Goal: Task Accomplishment & Management: Manage account settings

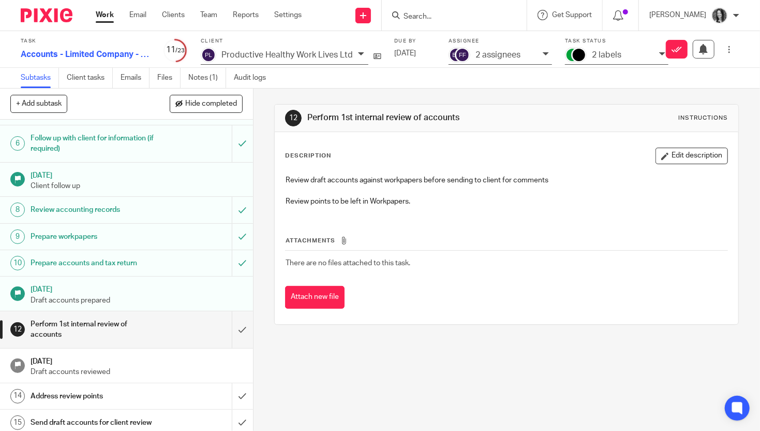
scroll to position [241, 0]
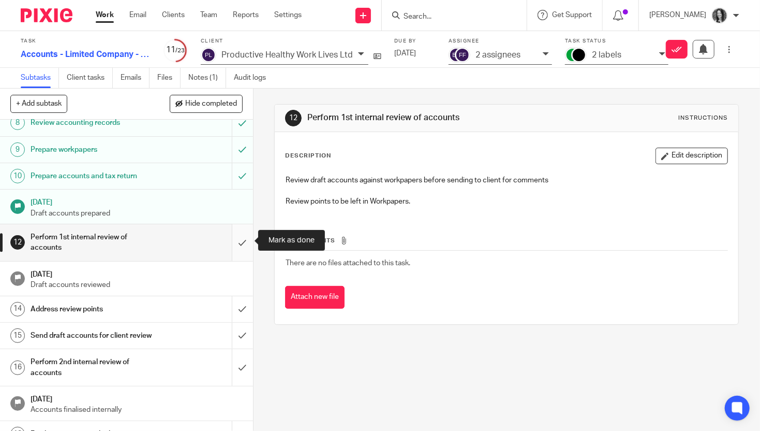
click at [239, 237] on input "submit" at bounding box center [126, 242] width 253 height 37
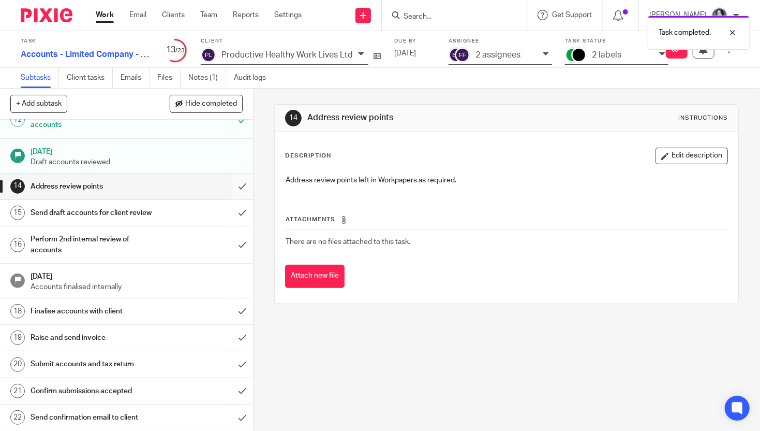
scroll to position [344, 0]
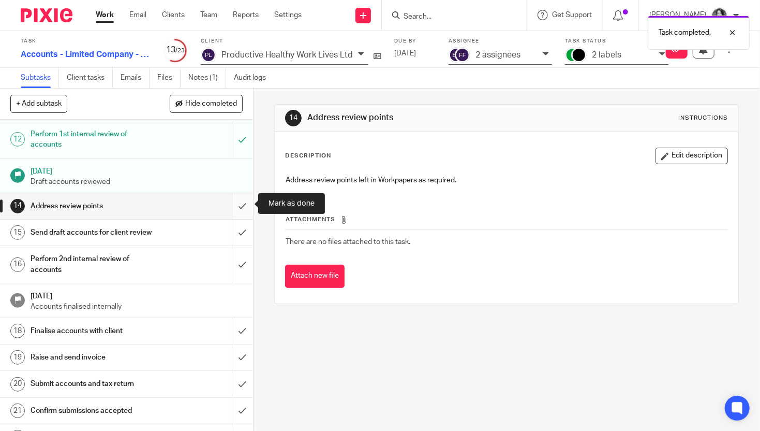
click at [244, 208] on input "submit" at bounding box center [126, 206] width 253 height 26
click at [243, 221] on input "submit" at bounding box center [126, 232] width 253 height 26
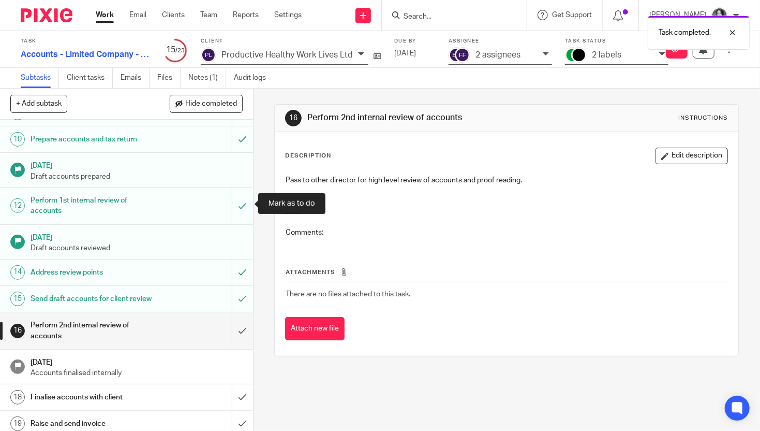
scroll to position [298, 0]
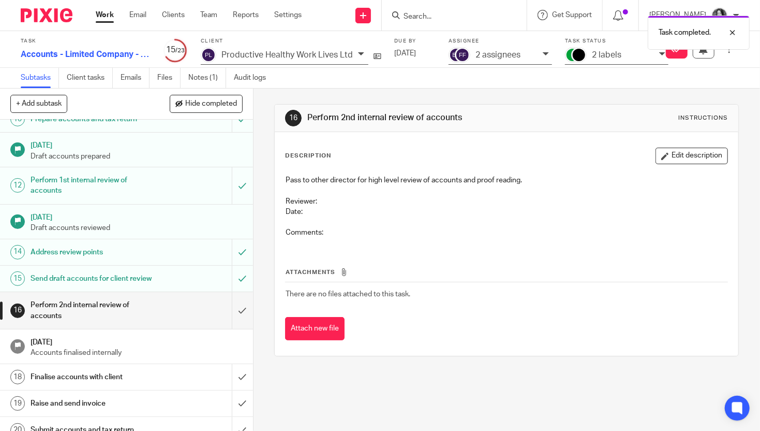
click at [623, 56] on div "Mark as done" at bounding box center [680, 49] width 120 height 19
click at [476, 54] on p "2 assignees" at bounding box center [498, 54] width 45 height 9
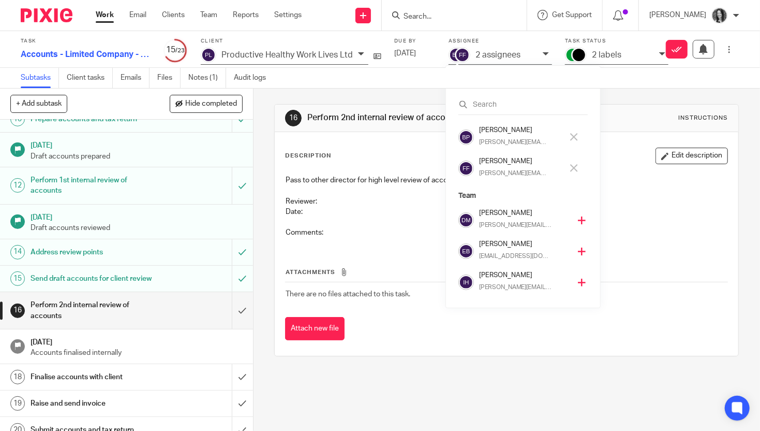
click at [490, 164] on h4 "[PERSON_NAME]" at bounding box center [521, 161] width 84 height 10
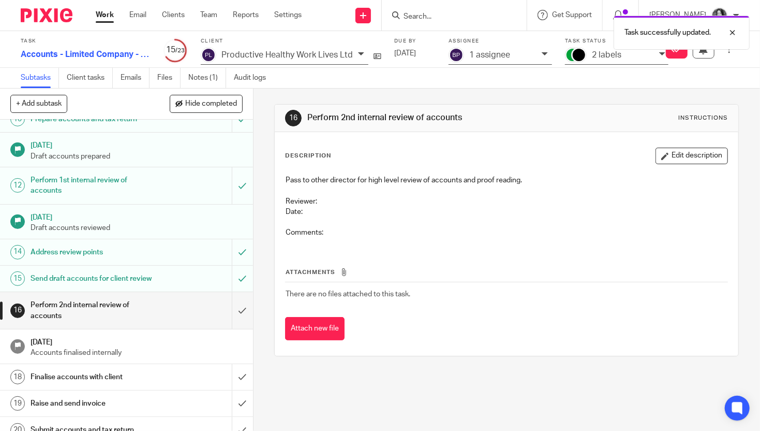
click at [596, 52] on p "2 labels" at bounding box center [606, 54] width 29 height 9
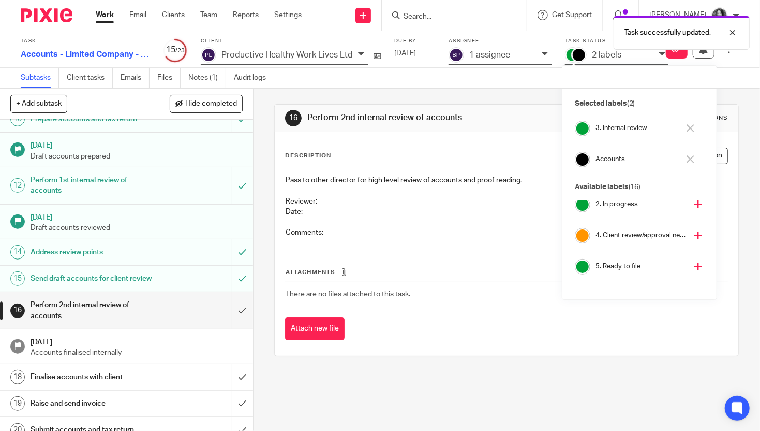
scroll to position [75, 0]
click at [613, 232] on h4 "4. Client review/approval needed" at bounding box center [641, 230] width 91 height 10
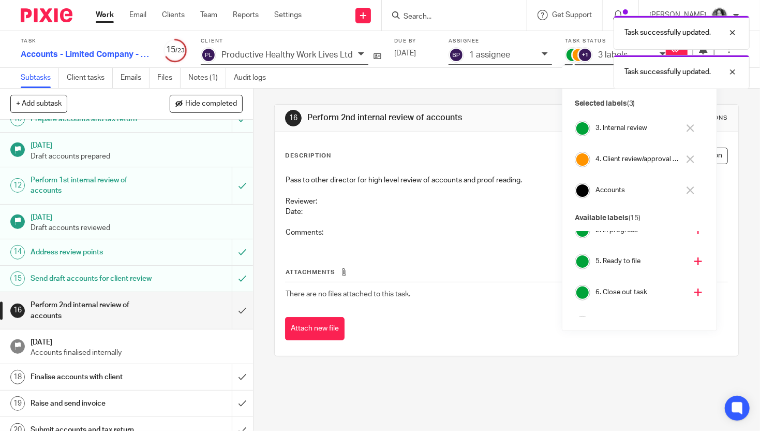
click at [495, 60] on div "Task successfully updated. Task successfully updated." at bounding box center [565, 49] width 370 height 79
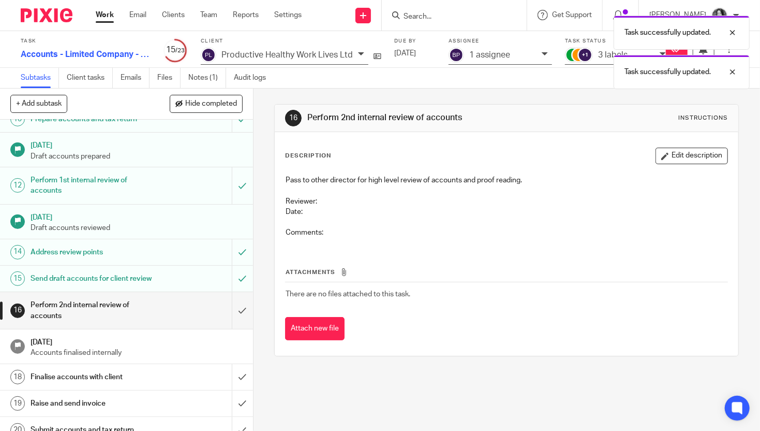
click at [492, 55] on div "Task successfully updated. Task successfully updated." at bounding box center [565, 49] width 370 height 79
click at [732, 71] on div at bounding box center [725, 72] width 28 height 12
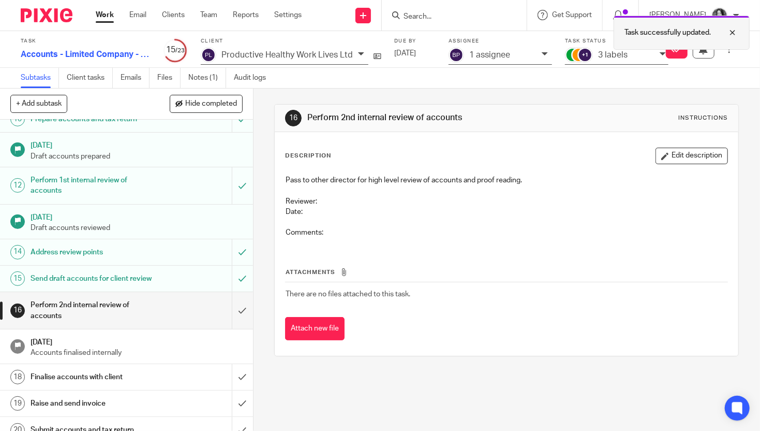
click at [729, 32] on div at bounding box center [725, 32] width 28 height 12
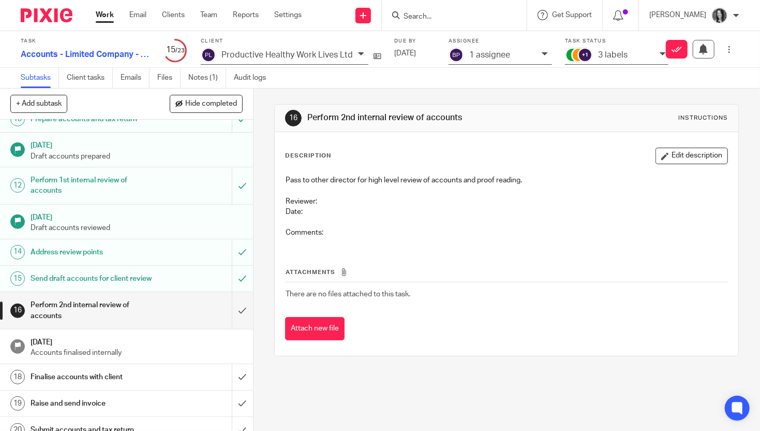
click at [474, 56] on p "1 assignee" at bounding box center [489, 54] width 41 height 9
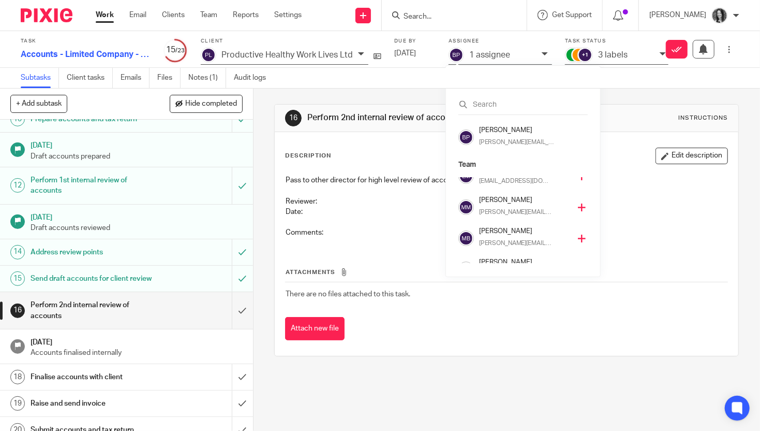
scroll to position [217, 0]
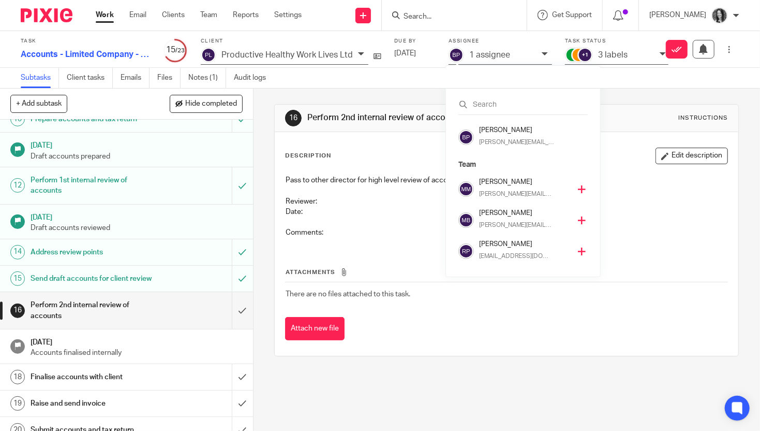
click at [486, 257] on p "rod@sense-ca.co.uk" at bounding box center [515, 256] width 73 height 9
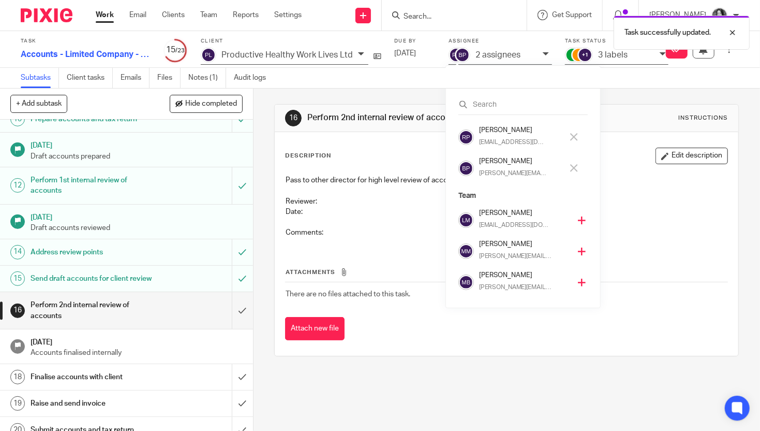
scroll to position [186, 0]
click at [496, 164] on h4 "[PERSON_NAME]" at bounding box center [521, 161] width 84 height 10
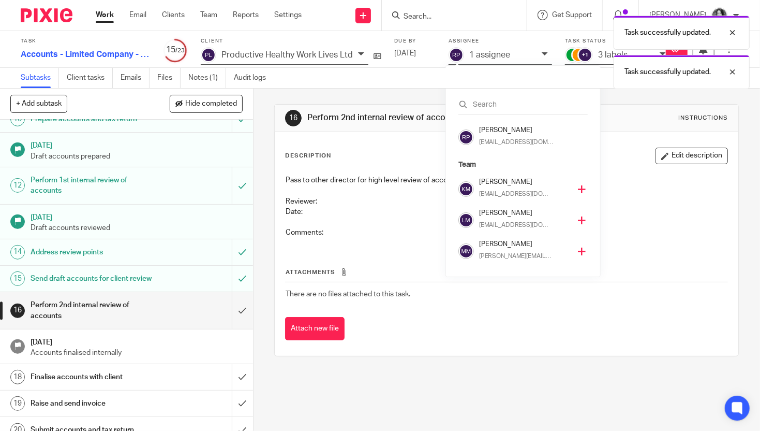
scroll to position [217, 0]
